Goal: Information Seeking & Learning: Learn about a topic

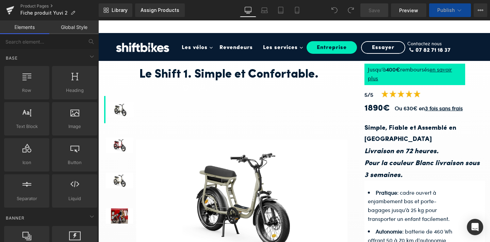
click at [208, 78] on div "0" at bounding box center [197, 94] width 40 height 41
click at [261, 73] on nav "Les vélos Toggle Dropdown Vélo de ville Toggle Dropdown Shift 1 Shift 2 Skill S…" at bounding box center [316, 53] width 278 height 41
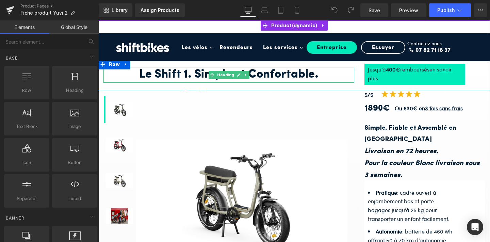
click at [254, 77] on h1 "Le Shift 1. Simple et Confortable." at bounding box center [228, 75] width 251 height 16
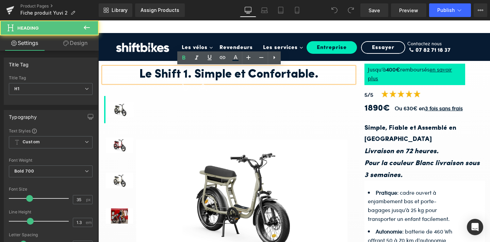
click at [317, 74] on h1 "Le Shift 1. Simple et Confortable." at bounding box center [228, 75] width 251 height 16
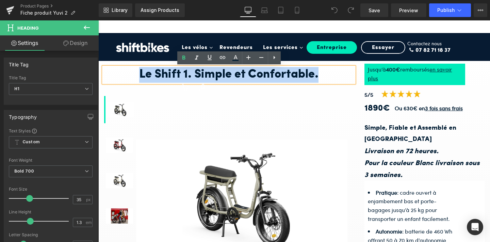
drag, startPoint x: 317, startPoint y: 74, endPoint x: 133, endPoint y: 74, distance: 183.8
click at [133, 74] on h1 "Le Shift 1. Simple et Confortable." at bounding box center [228, 75] width 251 height 16
paste div
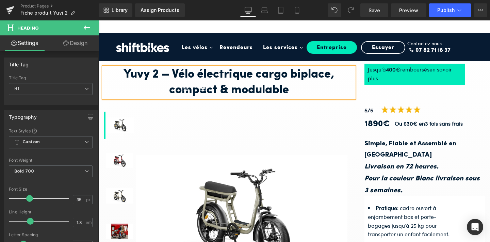
click at [256, 74] on nav "Les vélos Toggle Dropdown Vélo de ville Toggle Dropdown Shift 1 Shift 2 Skill S…" at bounding box center [316, 53] width 278 height 41
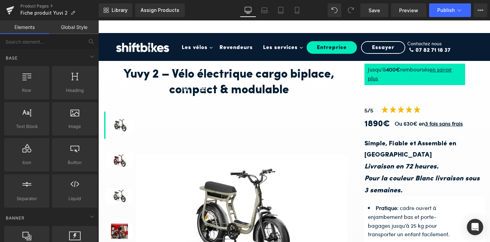
click at [257, 76] on h1 "Yuvy 2 – Vélo électrique cargo biplace, compact & modulable" at bounding box center [228, 82] width 251 height 31
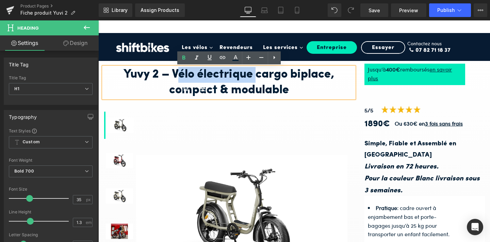
drag, startPoint x: 257, startPoint y: 76, endPoint x: 175, endPoint y: 77, distance: 82.4
click at [175, 77] on h1 "Yuvy 2 – Vélo électrique cargo biplace, compact & modulable" at bounding box center [228, 82] width 251 height 31
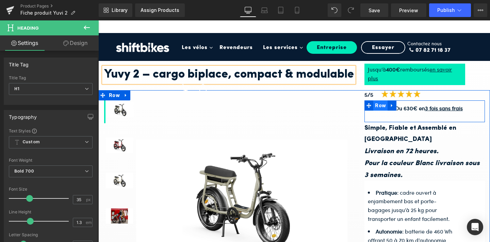
click at [376, 111] on span "Row" at bounding box center [380, 105] width 14 height 10
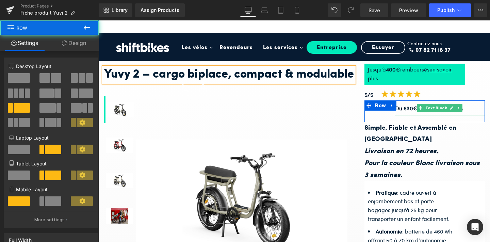
click at [404, 112] on strong "Ou 630€ en 3 fois sans frais" at bounding box center [429, 108] width 68 height 8
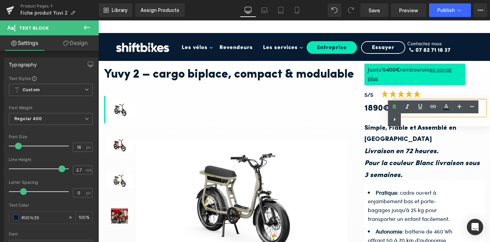
click at [383, 110] on span "Row" at bounding box center [381, 106] width 12 height 8
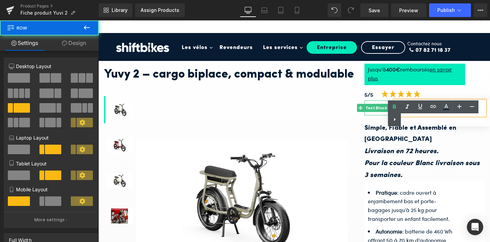
click at [379, 113] on strong "1890€" at bounding box center [377, 108] width 26 height 9
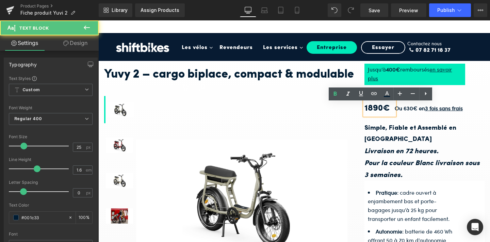
click at [378, 113] on strong "1890€" at bounding box center [377, 108] width 26 height 9
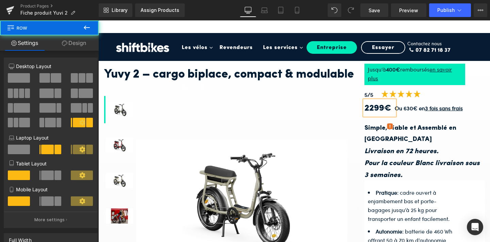
click at [487, 117] on div "5/5 Text Block Image Row 2299€ Text Block Ou 630€ en 3 fois sans frais Text Blo…" at bounding box center [424, 235] width 131 height 290
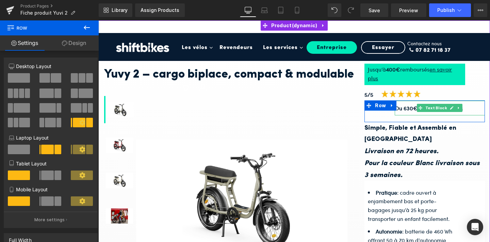
click at [413, 112] on strong "Ou 630€ en 3 fois sans frais" at bounding box center [429, 108] width 68 height 8
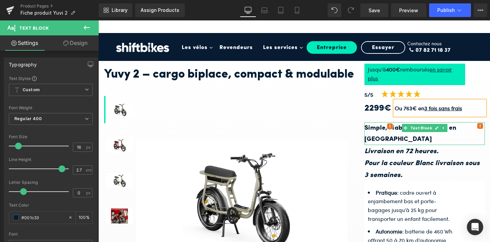
click at [456, 143] on strong "Simple, Fiable et Assemblé en [GEOGRAPHIC_DATA]" at bounding box center [410, 134] width 92 height 18
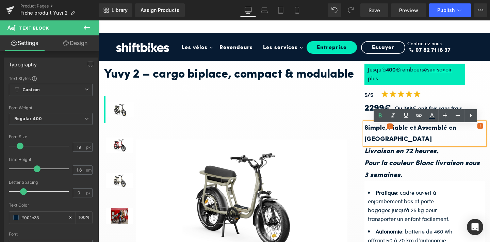
click at [397, 143] on strong "Simple, Fiable et Assemblé en [GEOGRAPHIC_DATA]" at bounding box center [410, 134] width 92 height 18
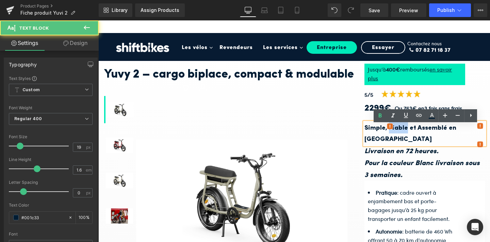
click at [397, 143] on strong "Simple, Fiable et Assemblé en [GEOGRAPHIC_DATA]" at bounding box center [410, 134] width 92 height 18
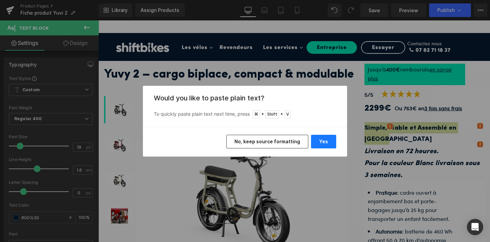
drag, startPoint x: 331, startPoint y: 142, endPoint x: 234, endPoint y: 121, distance: 98.6
click at [0, 0] on button "Yes" at bounding box center [0, 0] width 0 height 0
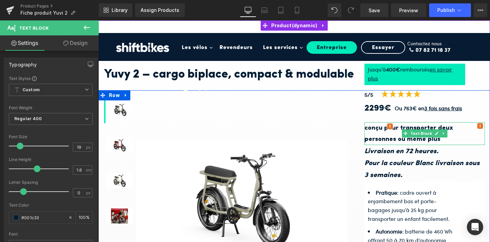
click at [396, 143] on b "conçu pour transporter deux personnes ou même plus" at bounding box center [408, 134] width 88 height 18
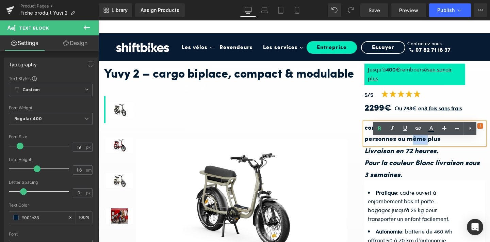
drag, startPoint x: 393, startPoint y: 154, endPoint x: 377, endPoint y: 154, distance: 16.7
click at [377, 143] on b "conçu pour transporter deux personnes ou même plus" at bounding box center [408, 134] width 88 height 18
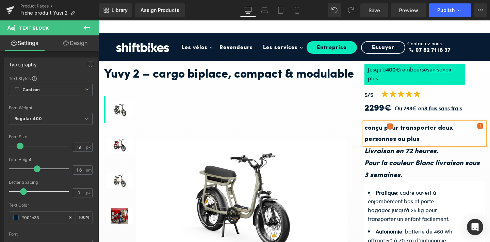
click at [344, 157] on img at bounding box center [241, 199] width 211 height 119
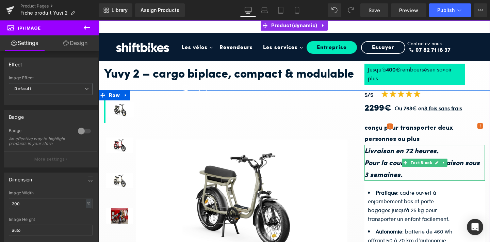
click at [423, 155] on icon "Livraison en 72 heures." at bounding box center [401, 151] width 74 height 7
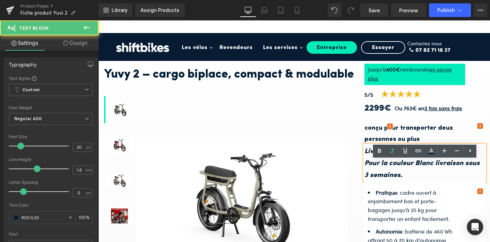
click at [410, 155] on icon "Livraison en 72 heures." at bounding box center [401, 151] width 74 height 7
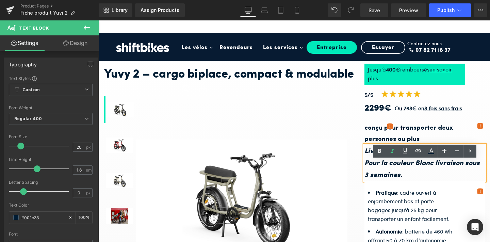
click at [411, 155] on icon "Livraison en 72 heures." at bounding box center [401, 151] width 74 height 7
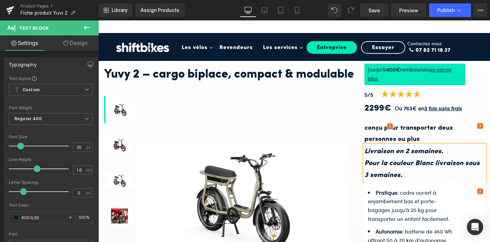
click at [414, 179] on icon "Pour la couleur Blanc livraison sous 3 semaines." at bounding box center [421, 169] width 115 height 19
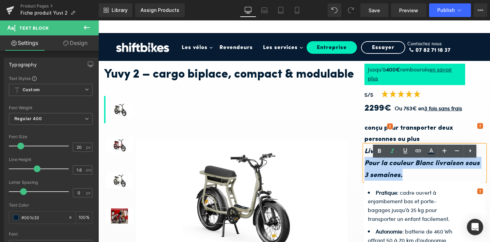
drag, startPoint x: 398, startPoint y: 191, endPoint x: 366, endPoint y: 180, distance: 34.2
click at [366, 180] on p "Pour la couleur Blanc livraison sous 3 semaines." at bounding box center [424, 169] width 120 height 24
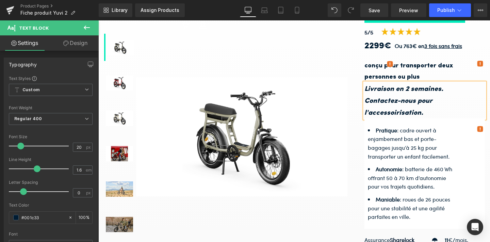
scroll to position [63, 0]
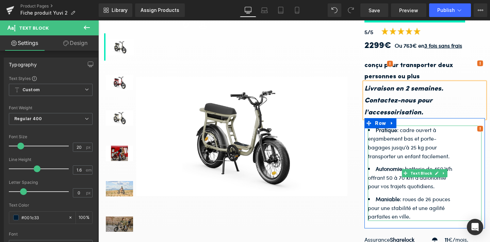
click at [380, 134] on strong "Pratique" at bounding box center [386, 130] width 21 height 8
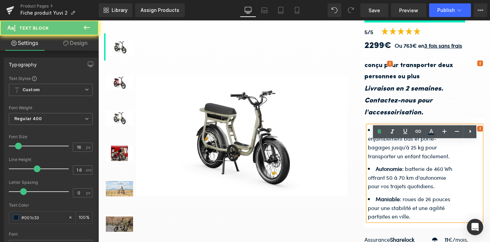
click at [377, 134] on strong "Pratique" at bounding box center [386, 130] width 21 height 8
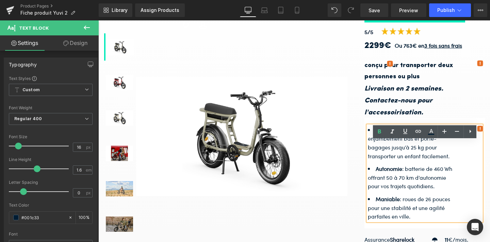
click at [376, 134] on strong "Pratique" at bounding box center [386, 130] width 21 height 8
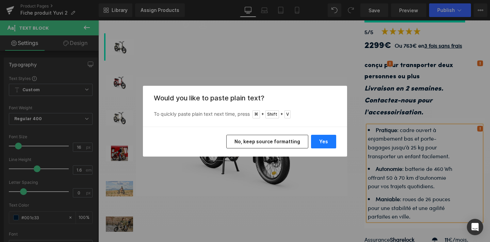
click at [322, 137] on button "Yes" at bounding box center [323, 142] width 25 height 14
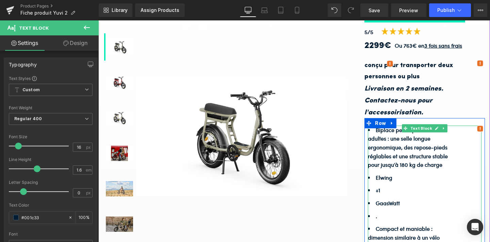
click at [425, 166] on li "Biplace pensé pour deux adultes : une selle longue ergonomique, des repose-pied…" at bounding box center [412, 148] width 88 height 44
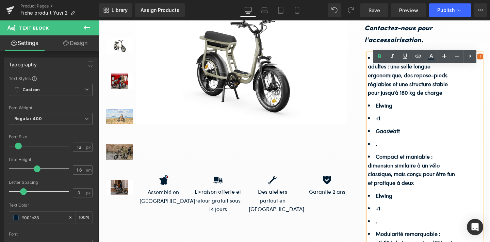
scroll to position [138, 0]
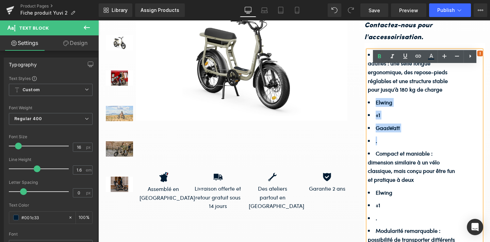
drag, startPoint x: 382, startPoint y: 157, endPoint x: 373, endPoint y: 120, distance: 38.5
click at [373, 120] on ul "Biplace pensé pour deux adultes : une selle longue ergonomique, des repose-pied…" at bounding box center [412, 159] width 88 height 219
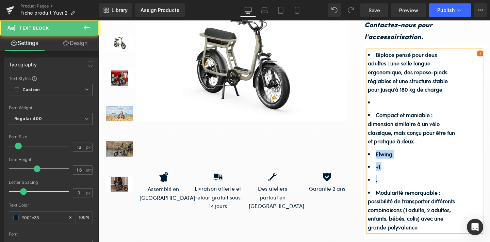
drag, startPoint x: 386, startPoint y: 197, endPoint x: 376, endPoint y: 170, distance: 28.6
click at [376, 170] on ul "Biplace pensé pour deux adultes : une selle longue ergonomique, des repose-pied…" at bounding box center [412, 140] width 88 height 181
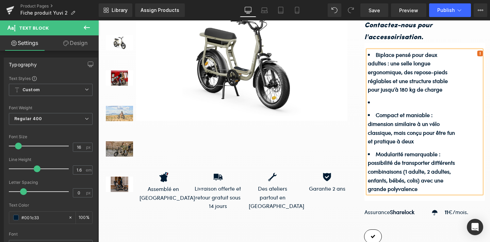
click at [378, 107] on li at bounding box center [412, 102] width 88 height 9
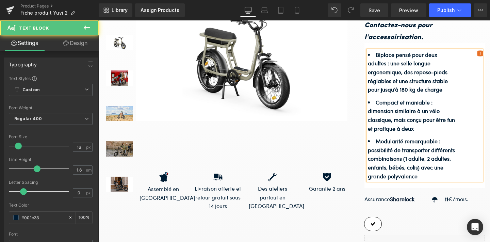
drag, startPoint x: 390, startPoint y: 79, endPoint x: 446, endPoint y: 102, distance: 60.4
click at [446, 94] on li "Biplace pensé pour deux adultes : une selle longue ergonomique, des repose-pied…" at bounding box center [412, 72] width 88 height 44
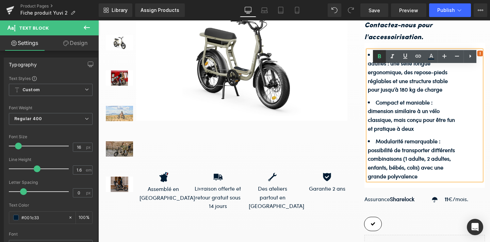
click at [381, 56] on icon at bounding box center [379, 56] width 8 height 8
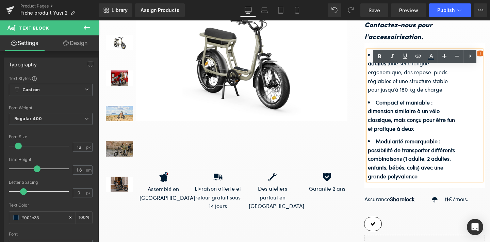
click at [452, 120] on li "Compact et maniable : dimension similaire à un vélo classique, mais conçu pour …" at bounding box center [412, 115] width 88 height 35
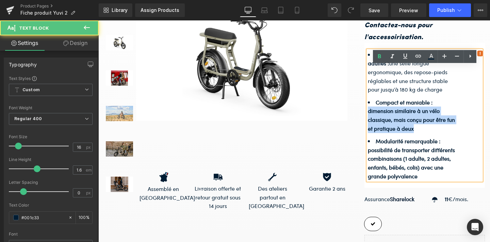
drag, startPoint x: 368, startPoint y: 127, endPoint x: 413, endPoint y: 143, distance: 48.0
click at [413, 132] on b "Compact et maniable : dimension similaire à un vélo classique, mais conçu pour …" at bounding box center [411, 115] width 87 height 34
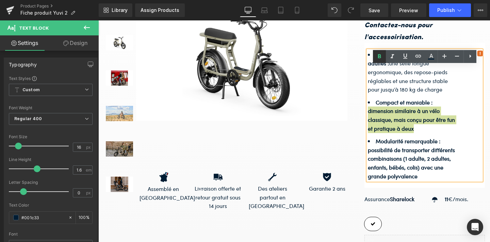
click at [380, 53] on icon at bounding box center [379, 56] width 8 height 8
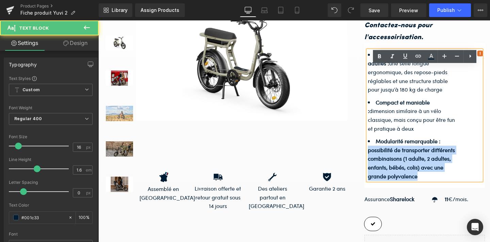
drag, startPoint x: 368, startPoint y: 167, endPoint x: 421, endPoint y: 190, distance: 58.0
click at [421, 180] on li "Modularité remarquable : possibilité de transporter différents combinaisons (1 …" at bounding box center [412, 159] width 88 height 44
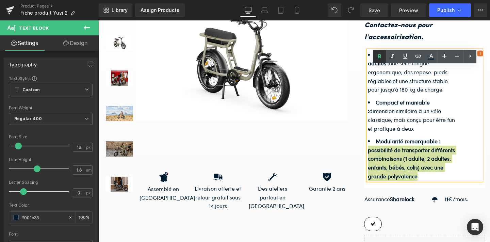
click at [380, 60] on icon at bounding box center [379, 56] width 8 height 8
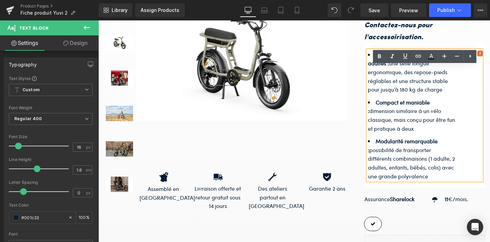
click at [437, 114] on li "Compact et maniable : dimension similaire à un vélo classique, mais conçu pour …" at bounding box center [412, 115] width 88 height 35
drag, startPoint x: 396, startPoint y: 69, endPoint x: 386, endPoint y: 77, distance: 12.1
click at [386, 67] on strong "Biplace pensé pour deux adultes :" at bounding box center [402, 59] width 69 height 17
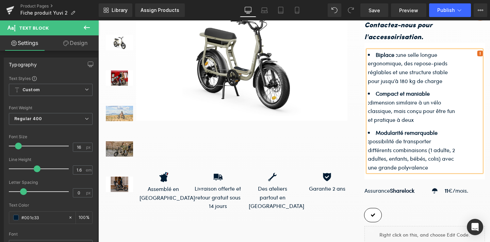
scroll to position [166, 0]
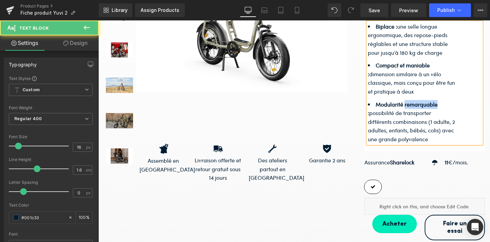
drag, startPoint x: 404, startPoint y: 120, endPoint x: 436, endPoint y: 119, distance: 32.4
click at [436, 117] on strong "Modularité remarquable :" at bounding box center [403, 108] width 70 height 17
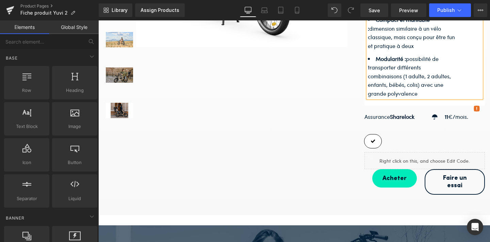
scroll to position [208, 0]
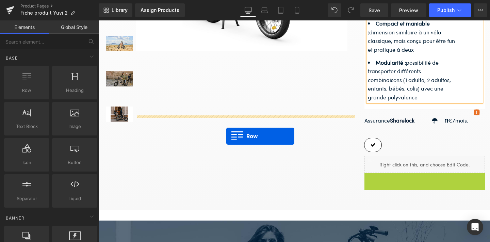
drag, startPoint x: 370, startPoint y: 193, endPoint x: 226, endPoint y: 136, distance: 154.3
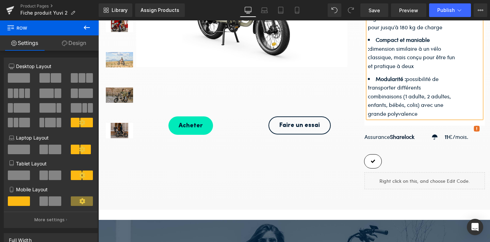
scroll to position [191, 0]
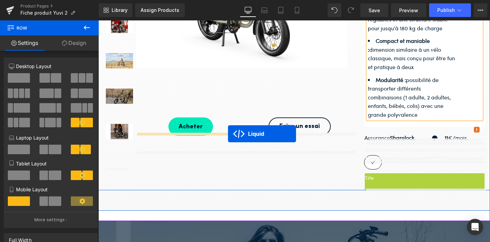
drag, startPoint x: 417, startPoint y: 192, endPoint x: 228, endPoint y: 134, distance: 197.3
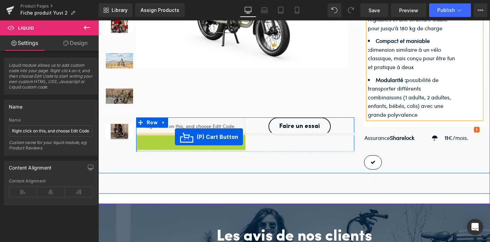
drag, startPoint x: 167, startPoint y: 160, endPoint x: 175, endPoint y: 137, distance: 24.0
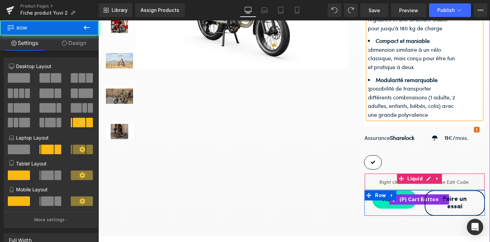
click at [338, 216] on div at bounding box center [294, 58] width 392 height 316
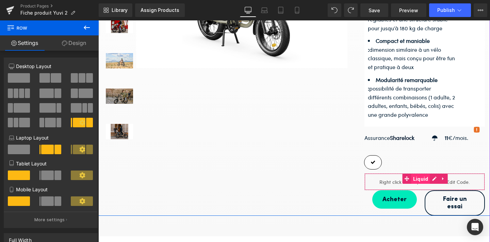
click at [414, 184] on span "Liquid" at bounding box center [420, 179] width 19 height 10
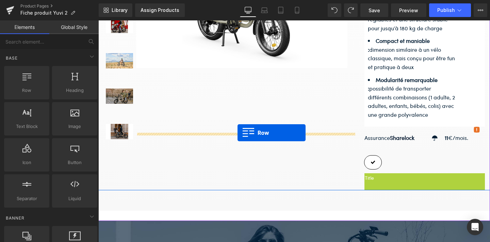
drag, startPoint x: 370, startPoint y: 191, endPoint x: 238, endPoint y: 133, distance: 144.3
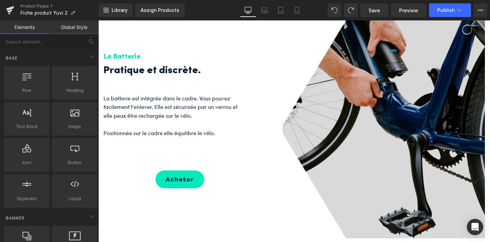
scroll to position [376, 0]
